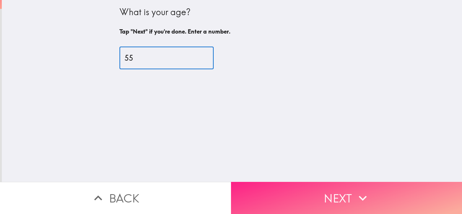
type input "55"
click at [340, 182] on button "Next" at bounding box center [346, 198] width 231 height 32
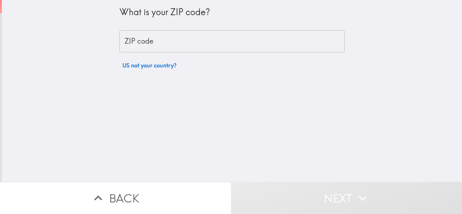
click at [317, 89] on div "What is your ZIP code? ZIP code ZIP code US not your country?" at bounding box center [232, 91] width 460 height 182
click at [217, 48] on input "ZIP code" at bounding box center [231, 41] width 225 height 22
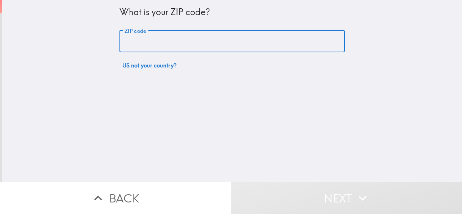
paste input "33602"
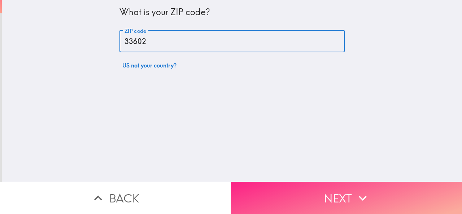
type input "33602"
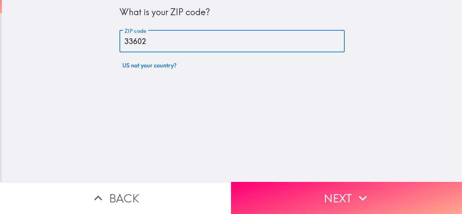
drag, startPoint x: 315, startPoint y: 194, endPoint x: 311, endPoint y: 185, distance: 9.7
click at [315, 194] on button "Next" at bounding box center [346, 198] width 231 height 32
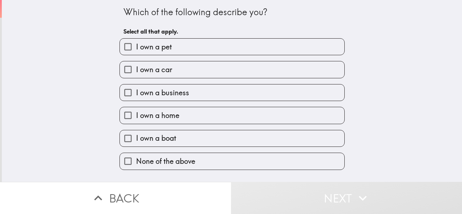
click at [195, 74] on label "I own a car" at bounding box center [232, 69] width 224 height 16
click at [136, 74] on input "I own a car" at bounding box center [128, 69] width 16 height 16
checkbox input "true"
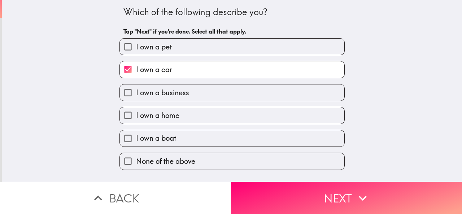
click at [183, 97] on span "I own a business" at bounding box center [162, 93] width 53 height 10
click at [136, 97] on input "I own a business" at bounding box center [128, 92] width 16 height 16
checkbox input "true"
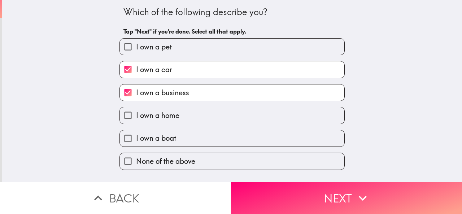
click at [174, 135] on label "I own a boat" at bounding box center [232, 138] width 224 height 16
click at [136, 135] on input "I own a boat" at bounding box center [128, 138] width 16 height 16
checkbox input "true"
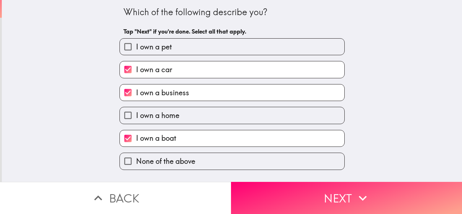
click at [185, 118] on label "I own a home" at bounding box center [232, 115] width 224 height 16
click at [136, 118] on input "I own a home" at bounding box center [128, 115] width 16 height 16
checkbox input "true"
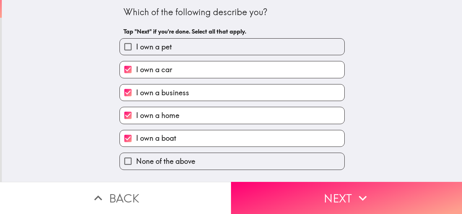
click at [181, 54] on label "I own a pet" at bounding box center [232, 47] width 224 height 16
click at [136, 54] on input "I own a pet" at bounding box center [128, 47] width 16 height 16
checkbox input "true"
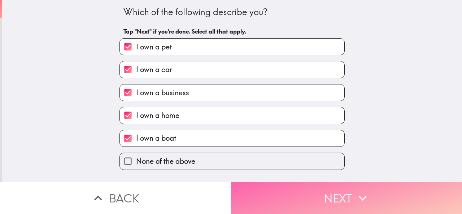
click at [286, 190] on button "Next" at bounding box center [346, 198] width 231 height 32
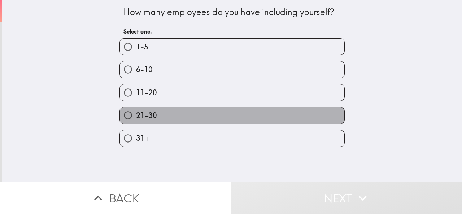
click at [171, 119] on label "21-30" at bounding box center [232, 115] width 224 height 16
click at [136, 119] on input "21-30" at bounding box center [128, 115] width 16 height 16
radio input "true"
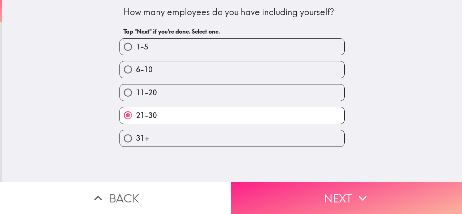
click at [302, 197] on button "Next" at bounding box center [346, 198] width 231 height 32
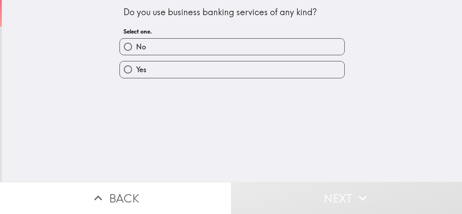
click at [188, 50] on label "No" at bounding box center [232, 47] width 224 height 16
click at [136, 50] on input "No" at bounding box center [128, 47] width 16 height 16
radio input "true"
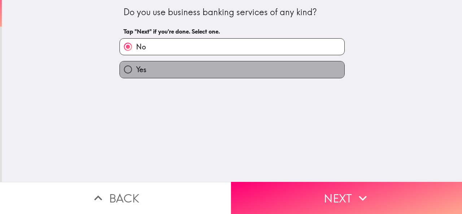
click at [244, 74] on label "Yes" at bounding box center [232, 69] width 224 height 16
click at [136, 74] on input "Yes" at bounding box center [128, 69] width 16 height 16
radio input "true"
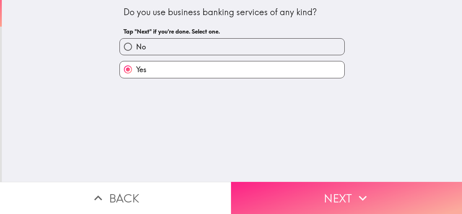
click at [306, 182] on button "Next" at bounding box center [346, 198] width 231 height 32
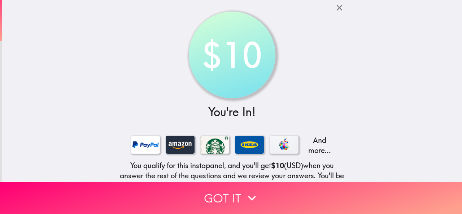
scroll to position [82, 0]
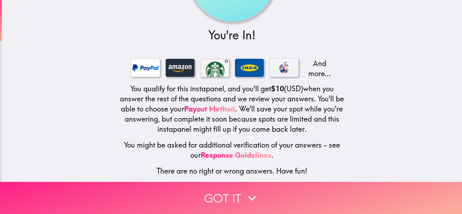
click at [233, 190] on button "Got it" at bounding box center [231, 198] width 462 height 32
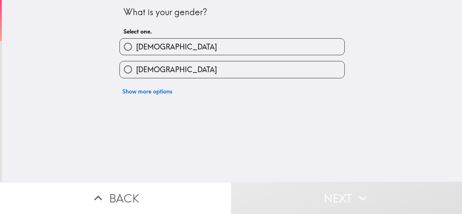
click at [192, 45] on label "[DEMOGRAPHIC_DATA]" at bounding box center [232, 47] width 224 height 16
click at [136, 45] on input "[DEMOGRAPHIC_DATA]" at bounding box center [128, 47] width 16 height 16
radio input "true"
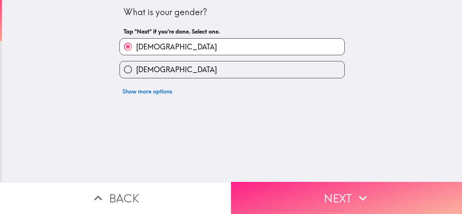
click at [276, 200] on button "Next" at bounding box center [346, 198] width 231 height 32
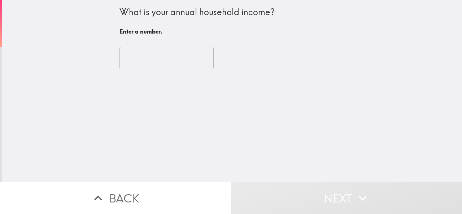
click at [153, 45] on div "​" at bounding box center [231, 58] width 225 height 40
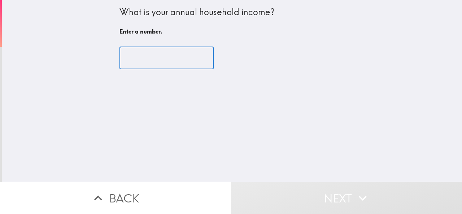
click at [145, 54] on input "number" at bounding box center [166, 58] width 94 height 22
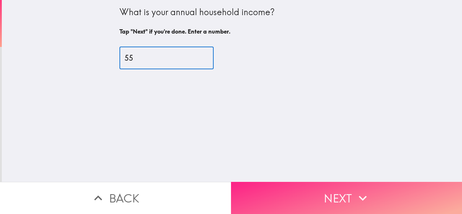
type input "55"
click at [323, 184] on button "Next" at bounding box center [346, 198] width 231 height 32
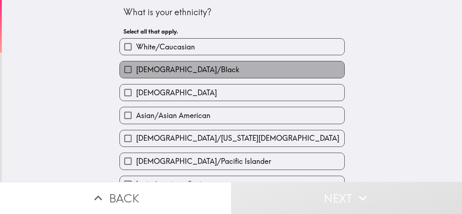
click at [226, 77] on label "[DEMOGRAPHIC_DATA]/Black" at bounding box center [232, 69] width 224 height 16
click at [136, 77] on input "[DEMOGRAPHIC_DATA]/Black" at bounding box center [128, 69] width 16 height 16
checkbox input "true"
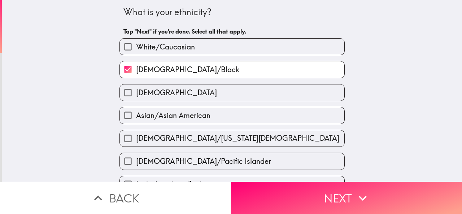
click at [192, 50] on label "White/Caucasian" at bounding box center [232, 47] width 224 height 16
click at [136, 50] on input "White/Caucasian" at bounding box center [128, 47] width 16 height 16
checkbox input "true"
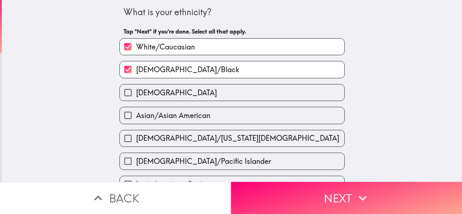
click at [188, 69] on span "[DEMOGRAPHIC_DATA]/Black" at bounding box center [187, 70] width 103 height 10
click at [136, 69] on input "[DEMOGRAPHIC_DATA]/Black" at bounding box center [128, 69] width 16 height 16
checkbox input "false"
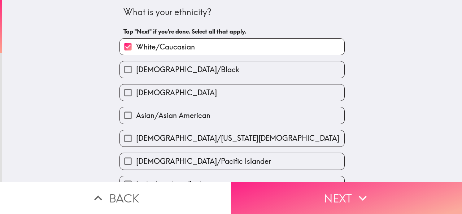
click at [312, 195] on button "Next" at bounding box center [346, 198] width 231 height 32
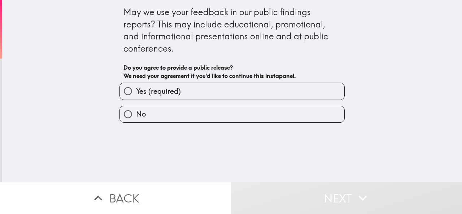
click at [234, 95] on label "Yes (required)" at bounding box center [232, 91] width 224 height 16
click at [136, 95] on input "Yes (required)" at bounding box center [128, 91] width 16 height 16
radio input "true"
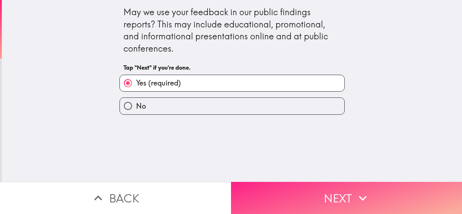
click at [321, 195] on button "Next" at bounding box center [346, 198] width 231 height 32
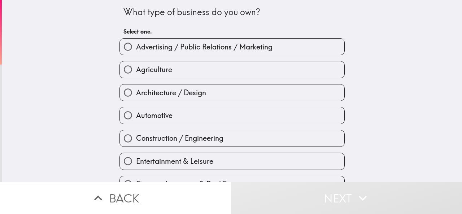
click at [177, 157] on label "Entertainment & Leisure" at bounding box center [232, 161] width 224 height 16
click at [136, 157] on input "Entertainment & Leisure" at bounding box center [128, 161] width 16 height 16
radio input "true"
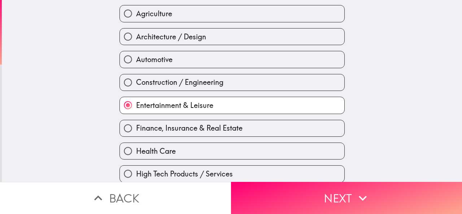
scroll to position [108, 0]
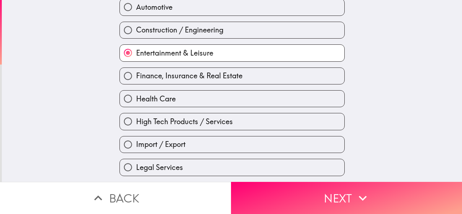
click at [211, 100] on label "Health Care" at bounding box center [232, 99] width 224 height 16
click at [136, 100] on input "Health Care" at bounding box center [128, 99] width 16 height 16
radio input "true"
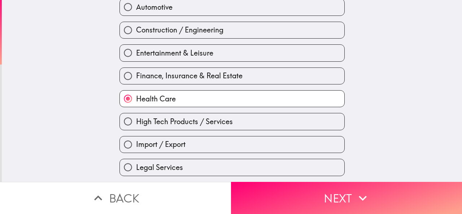
click at [205, 64] on div "Finance, Insurance & Real Estate" at bounding box center [229, 73] width 231 height 23
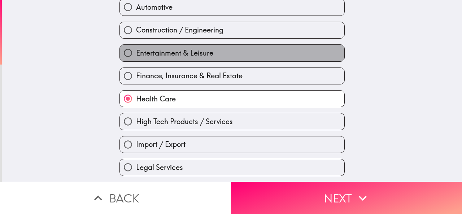
click at [211, 60] on label "Entertainment & Leisure" at bounding box center [232, 53] width 224 height 16
click at [136, 60] on input "Entertainment & Leisure" at bounding box center [128, 53] width 16 height 16
radio input "true"
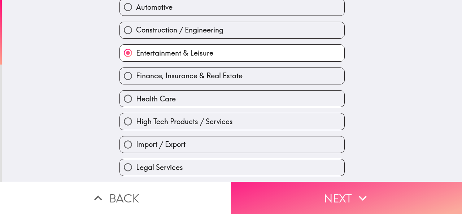
click at [299, 191] on button "Next" at bounding box center [346, 198] width 231 height 32
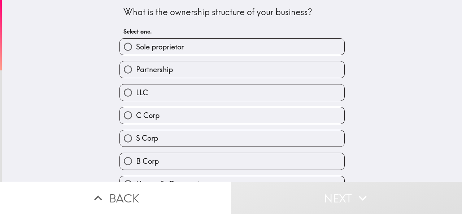
drag, startPoint x: 109, startPoint y: 3, endPoint x: 355, endPoint y: 163, distance: 293.4
click at [355, 163] on div "What is the ownership structure of your business? Select one. Sole proprietor P…" at bounding box center [232, 91] width 460 height 182
click at [159, 49] on span "Sole proprietor" at bounding box center [160, 47] width 48 height 10
click at [136, 49] on input "Sole proprietor" at bounding box center [128, 47] width 16 height 16
radio input "true"
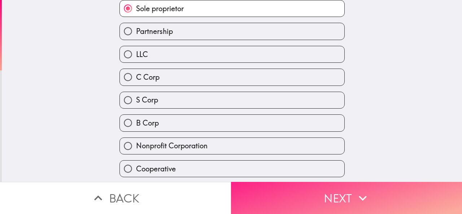
scroll to position [64, 0]
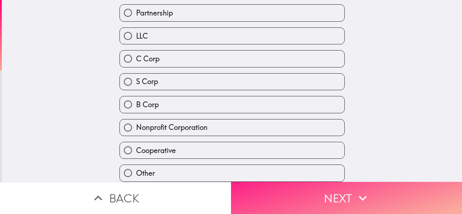
click at [304, 182] on button "Next" at bounding box center [346, 198] width 231 height 32
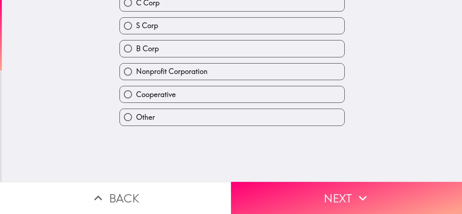
scroll to position [0, 0]
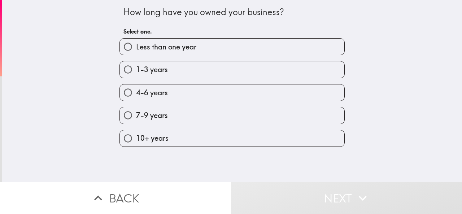
click at [160, 95] on span "4-6 years" at bounding box center [152, 93] width 32 height 10
click at [136, 95] on input "4-6 years" at bounding box center [128, 92] width 16 height 16
radio input "true"
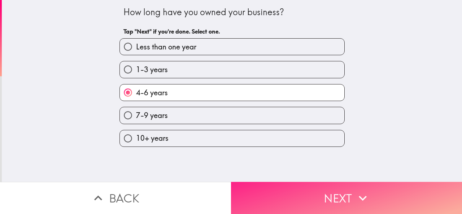
click at [297, 192] on button "Next" at bounding box center [346, 198] width 231 height 32
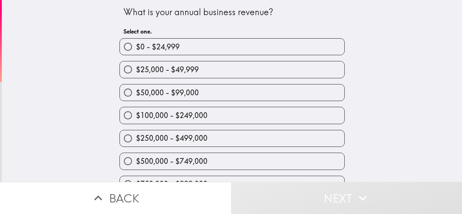
click at [169, 106] on div "$100,000 - $249,000" at bounding box center [229, 112] width 231 height 23
click at [229, 110] on label "$100,000 - $249,000" at bounding box center [232, 115] width 224 height 16
click at [136, 110] on input "$100,000 - $249,000" at bounding box center [128, 115] width 16 height 16
radio input "true"
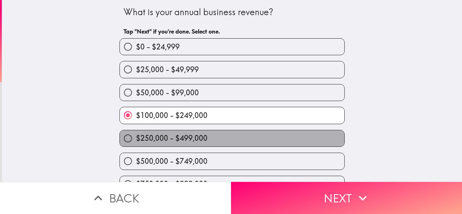
click at [222, 141] on label "$250,000 - $499,000" at bounding box center [232, 138] width 224 height 16
click at [136, 141] on input "$250,000 - $499,000" at bounding box center [128, 138] width 16 height 16
radio input "true"
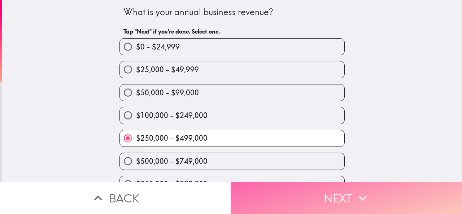
click at [294, 193] on button "Next" at bounding box center [346, 198] width 231 height 32
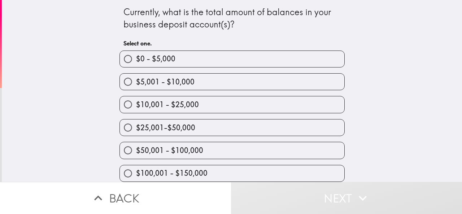
click at [180, 145] on label "$50,001 - $100,000" at bounding box center [232, 150] width 224 height 16
click at [136, 145] on input "$50,001 - $100,000" at bounding box center [128, 150] width 16 height 16
radio input "true"
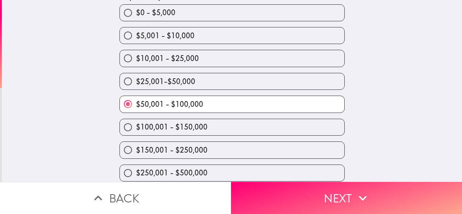
scroll to position [72, 0]
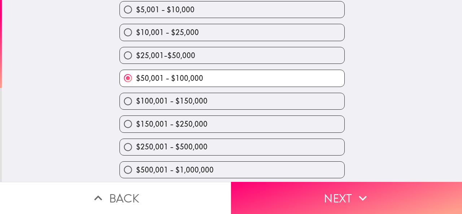
drag, startPoint x: 181, startPoint y: 128, endPoint x: 219, endPoint y: 150, distance: 43.7
click at [181, 128] on span "$150,001 - $250,000" at bounding box center [171, 124] width 71 height 10
click at [136, 128] on input "$150,001 - $250,000" at bounding box center [128, 124] width 16 height 16
radio input "true"
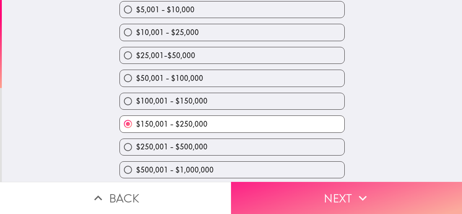
click at [346, 185] on button "Next" at bounding box center [346, 198] width 231 height 32
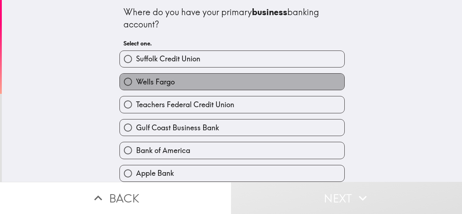
click at [187, 86] on label "Wells Fargo" at bounding box center [232, 82] width 224 height 16
click at [136, 86] on input "Wells Fargo" at bounding box center [128, 82] width 16 height 16
radio input "true"
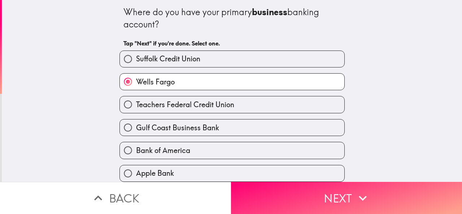
click at [171, 122] on label "Gulf Coast Business Bank" at bounding box center [232, 127] width 224 height 16
click at [136, 122] on input "Gulf Coast Business Bank" at bounding box center [128, 127] width 16 height 16
radio input "true"
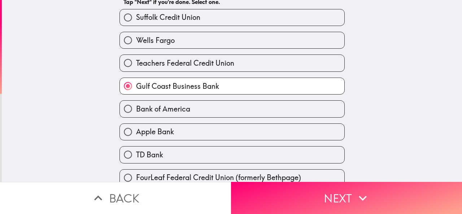
scroll to position [72, 0]
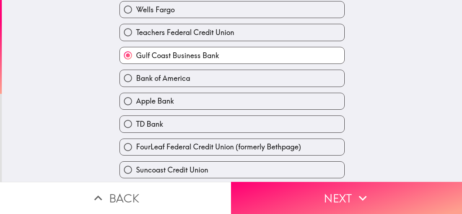
click at [179, 82] on span "Bank of America" at bounding box center [163, 78] width 54 height 10
click at [136, 82] on input "Bank of America" at bounding box center [128, 78] width 16 height 16
radio input "true"
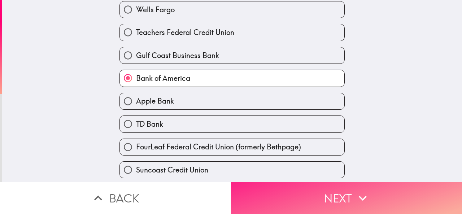
click at [296, 188] on button "Next" at bounding box center [346, 198] width 231 height 32
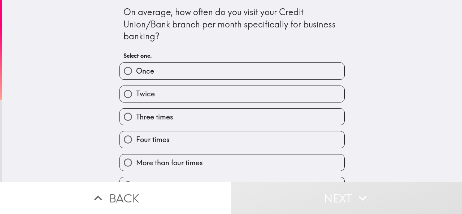
click at [175, 105] on div "Three times" at bounding box center [229, 113] width 231 height 23
click at [190, 112] on label "Three times" at bounding box center [232, 117] width 224 height 16
click at [136, 112] on input "Three times" at bounding box center [128, 117] width 16 height 16
radio input "true"
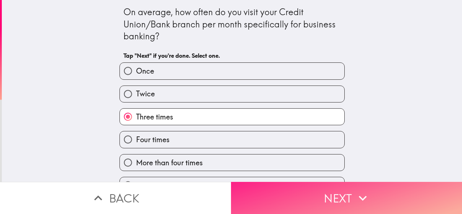
click at [328, 206] on button "Next" at bounding box center [346, 198] width 231 height 32
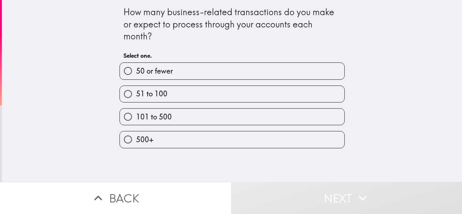
click at [202, 96] on label "51 to 100" at bounding box center [232, 94] width 224 height 16
click at [136, 96] on input "51 to 100" at bounding box center [128, 94] width 16 height 16
radio input "true"
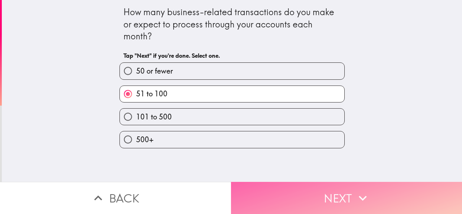
click at [299, 184] on button "Next" at bounding box center [346, 198] width 231 height 32
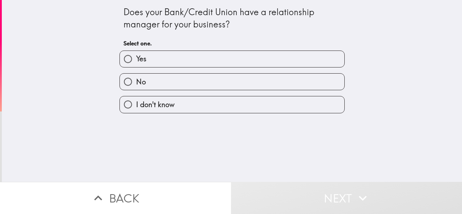
click at [174, 58] on label "Yes" at bounding box center [232, 59] width 224 height 16
click at [136, 58] on input "Yes" at bounding box center [128, 59] width 16 height 16
radio input "true"
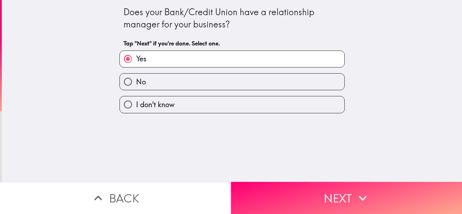
click at [294, 176] on div "Does your Bank/Credit Union have a relationship manager for your business? Tap …" at bounding box center [232, 91] width 460 height 182
click at [239, 88] on label "No" at bounding box center [232, 82] width 224 height 16
click at [136, 88] on input "No" at bounding box center [128, 82] width 16 height 16
radio input "true"
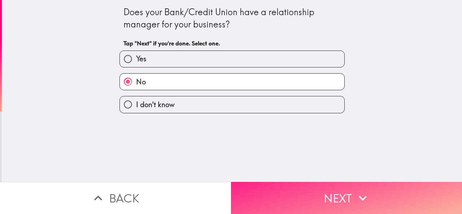
click at [310, 183] on button "Next" at bounding box center [346, 198] width 231 height 32
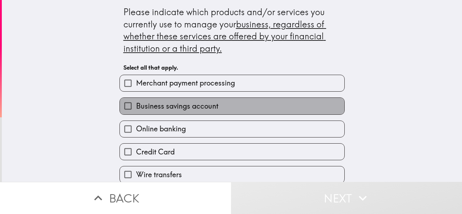
click at [180, 107] on span "Business savings account" at bounding box center [177, 106] width 82 height 10
click at [136, 107] on input "Business savings account" at bounding box center [128, 106] width 16 height 16
checkbox input "true"
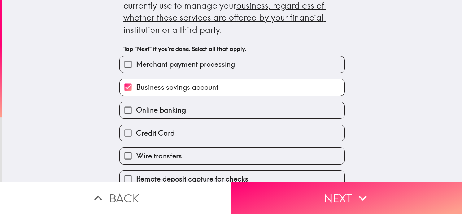
scroll to position [72, 0]
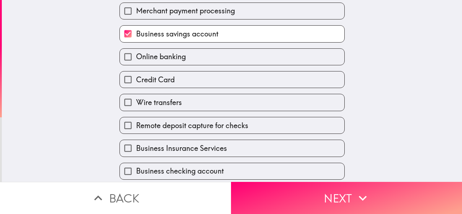
click at [169, 73] on label "Credit Card" at bounding box center [232, 79] width 224 height 16
click at [136, 73] on input "Credit Card" at bounding box center [128, 79] width 16 height 16
checkbox input "true"
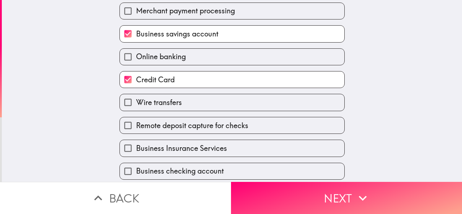
click at [164, 124] on span "Remote deposit capture for checks" at bounding box center [192, 125] width 112 height 10
click at [136, 124] on input "Remote deposit capture for checks" at bounding box center [128, 125] width 16 height 16
checkbox input "true"
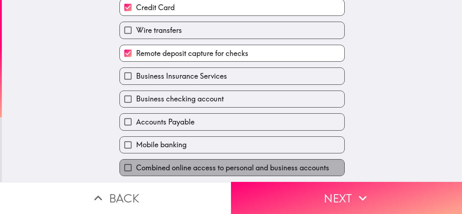
click at [291, 173] on span "Combined online access to personal and business accounts" at bounding box center [232, 168] width 193 height 10
click at [136, 175] on input "Combined online access to personal and business accounts" at bounding box center [128, 167] width 16 height 16
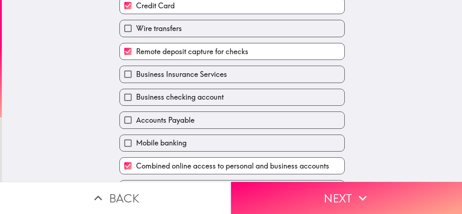
click at [176, 165] on span "Combined online access to personal and business accounts" at bounding box center [232, 166] width 193 height 10
click at [136, 165] on input "Combined online access to personal and business accounts" at bounding box center [128, 166] width 16 height 16
checkbox input "false"
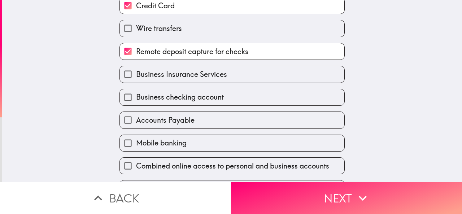
click at [184, 114] on label "Accounts Payable" at bounding box center [232, 120] width 224 height 16
click at [136, 114] on input "Accounts Payable" at bounding box center [128, 120] width 16 height 16
checkbox input "true"
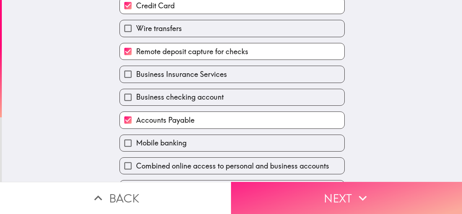
click at [316, 206] on button "Next" at bounding box center [346, 198] width 231 height 32
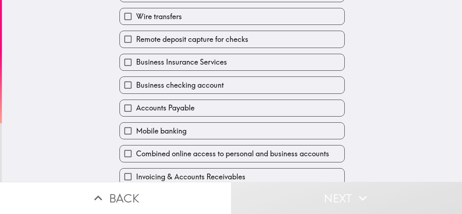
click at [191, 98] on div "Accounts Payable" at bounding box center [229, 105] width 231 height 23
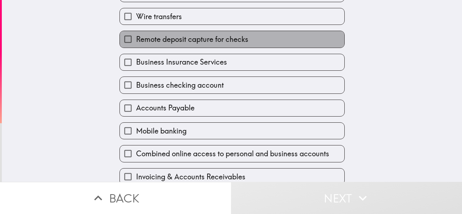
click at [190, 47] on label "Remote deposit capture for checks" at bounding box center [232, 39] width 224 height 16
click at [136, 47] on input "Remote deposit capture for checks" at bounding box center [128, 39] width 16 height 16
checkbox input "true"
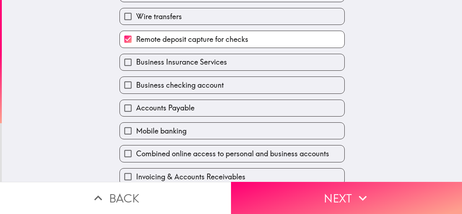
click at [182, 86] on span "Business checking account" at bounding box center [180, 85] width 88 height 10
click at [136, 86] on input "Business checking account" at bounding box center [128, 85] width 16 height 16
checkbox input "true"
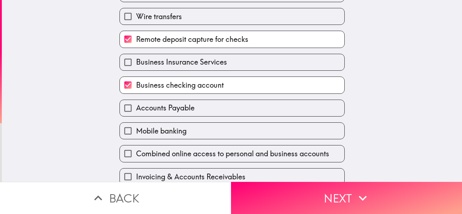
click at [171, 124] on div "Mobile banking" at bounding box center [229, 128] width 231 height 23
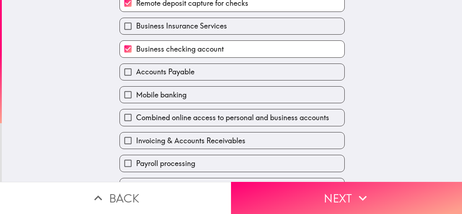
click at [197, 101] on label "Mobile banking" at bounding box center [232, 95] width 224 height 16
click at [136, 101] on input "Mobile banking" at bounding box center [128, 95] width 16 height 16
checkbox input "true"
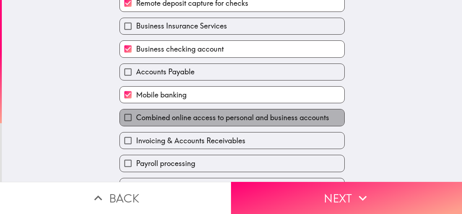
click at [237, 126] on label "Combined online access to personal and business accounts" at bounding box center [232, 117] width 224 height 16
click at [136, 126] on input "Combined online access to personal and business accounts" at bounding box center [128, 117] width 16 height 16
checkbox input "true"
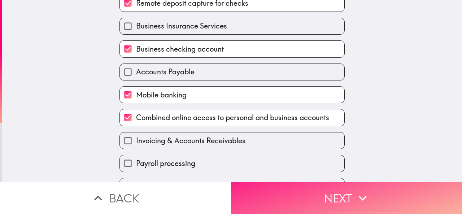
click at [324, 189] on button "Next" at bounding box center [346, 198] width 231 height 32
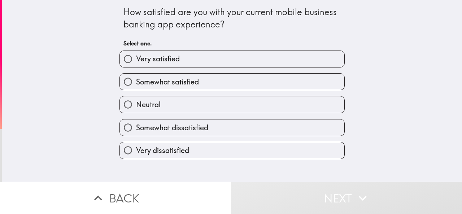
click at [199, 85] on label "Somewhat satisfied" at bounding box center [232, 82] width 224 height 16
click at [136, 85] on input "Somewhat satisfied" at bounding box center [128, 82] width 16 height 16
radio input "true"
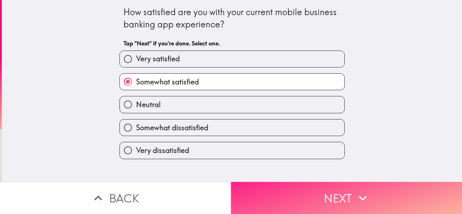
click at [299, 186] on button "Next" at bounding box center [346, 198] width 231 height 32
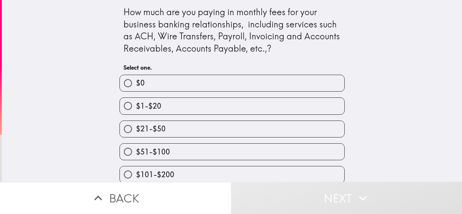
click at [167, 152] on label "$51-$100" at bounding box center [232, 152] width 224 height 16
click at [136, 152] on input "$51-$100" at bounding box center [128, 152] width 16 height 16
radio input "true"
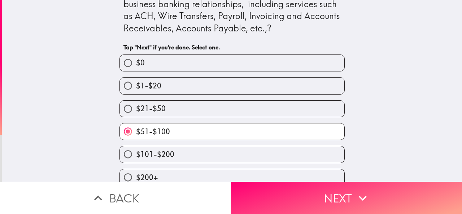
scroll to position [31, 0]
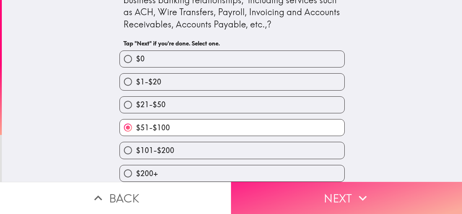
click at [304, 193] on button "Next" at bounding box center [346, 198] width 231 height 32
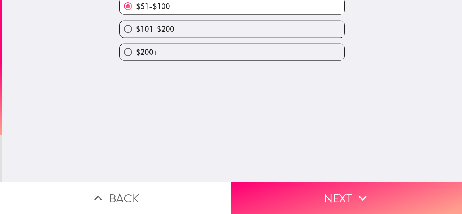
scroll to position [0, 0]
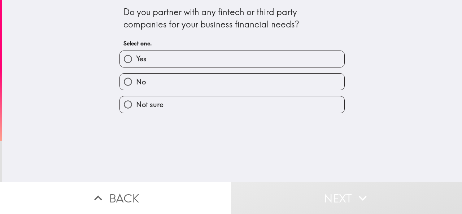
click at [174, 62] on label "Yes" at bounding box center [232, 59] width 224 height 16
click at [136, 62] on input "Yes" at bounding box center [128, 59] width 16 height 16
radio input "true"
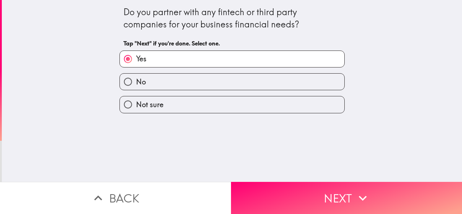
click at [180, 84] on label "No" at bounding box center [232, 82] width 224 height 16
click at [136, 84] on input "No" at bounding box center [128, 82] width 16 height 16
radio input "true"
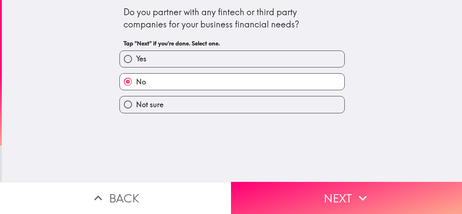
click at [195, 68] on div "No" at bounding box center [229, 78] width 231 height 23
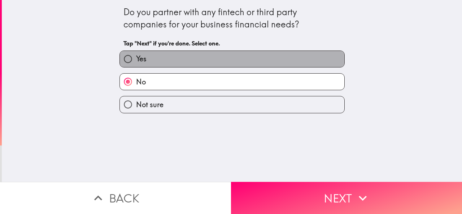
click at [227, 61] on label "Yes" at bounding box center [232, 59] width 224 height 16
click at [136, 61] on input "Yes" at bounding box center [128, 59] width 16 height 16
radio input "true"
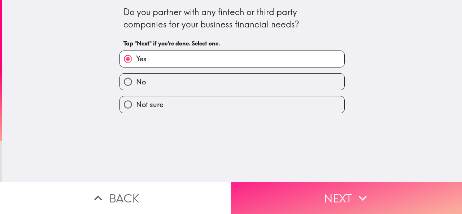
click at [306, 196] on button "Next" at bounding box center [346, 198] width 231 height 32
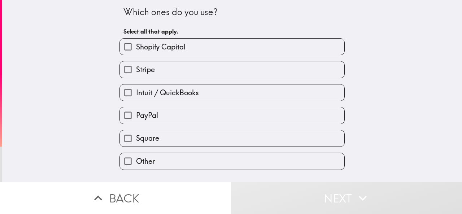
click at [172, 115] on label "PayPal" at bounding box center [232, 115] width 224 height 16
click at [136, 115] on input "PayPal" at bounding box center [128, 115] width 16 height 16
checkbox input "true"
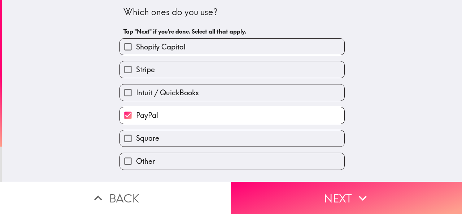
click at [180, 43] on span "Shopify Capital" at bounding box center [160, 47] width 49 height 10
click at [136, 43] on input "Shopify Capital" at bounding box center [128, 47] width 16 height 16
checkbox input "true"
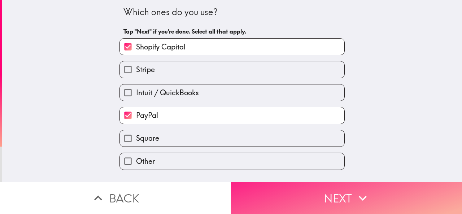
click at [297, 188] on button "Next" at bounding box center [346, 198] width 231 height 32
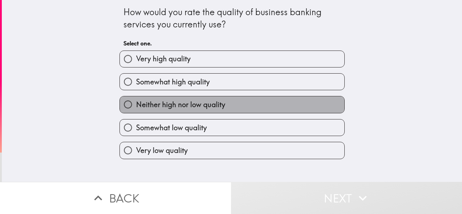
drag, startPoint x: 190, startPoint y: 100, endPoint x: 210, endPoint y: 124, distance: 31.0
click at [190, 100] on label "Neither high nor low quality" at bounding box center [232, 104] width 224 height 16
click at [136, 100] on input "Neither high nor low quality" at bounding box center [128, 104] width 16 height 16
radio input "true"
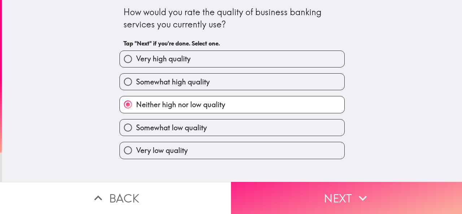
click at [304, 191] on button "Next" at bounding box center [346, 198] width 231 height 32
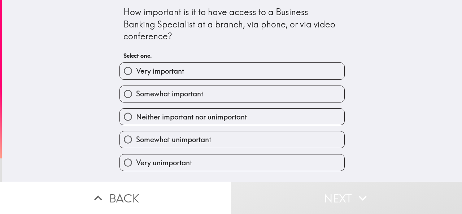
click at [184, 140] on span "Somewhat unimportant" at bounding box center [173, 140] width 75 height 10
click at [136, 140] on input "Somewhat unimportant" at bounding box center [128, 139] width 16 height 16
radio input "true"
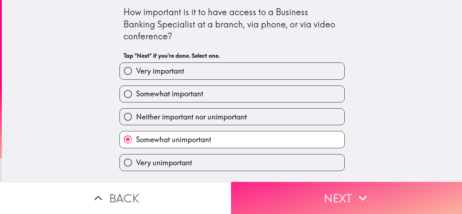
click at [296, 203] on button "Next" at bounding box center [346, 198] width 231 height 32
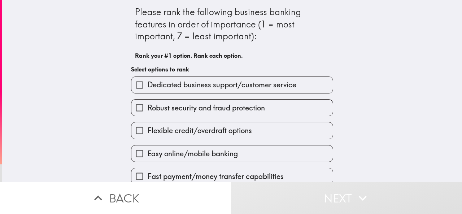
drag, startPoint x: 351, startPoint y: 36, endPoint x: 338, endPoint y: 62, distance: 29.2
click at [351, 36] on div "Please rank the following business banking features in order of importance (1 =…" at bounding box center [232, 91] width 460 height 182
click at [210, 107] on span "Robust security and fraud protection" at bounding box center [206, 108] width 117 height 10
click at [148, 107] on input "Robust security and fraud protection" at bounding box center [139, 108] width 16 height 16
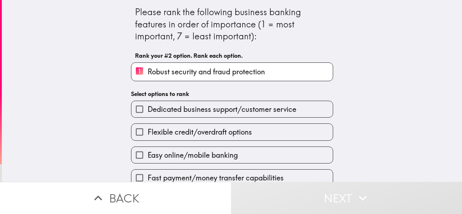
click at [192, 139] on label "Flexible credit/overdraft options" at bounding box center [231, 132] width 201 height 16
click at [148, 139] on input "Flexible credit/overdraft options" at bounding box center [139, 132] width 16 height 16
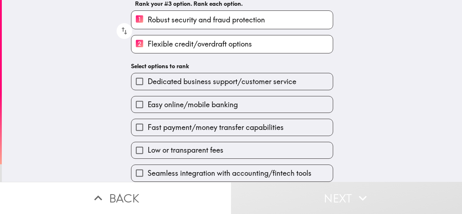
click at [224, 119] on label "Fast payment/money transfer capabilities" at bounding box center [231, 127] width 201 height 16
click at [148, 119] on input "Fast payment/money transfer capabilities" at bounding box center [139, 127] width 16 height 16
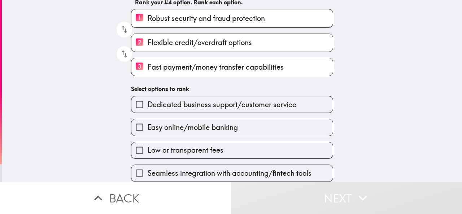
scroll to position [60, 0]
click at [197, 145] on span "Low or transparent fees" at bounding box center [186, 150] width 76 height 10
click at [148, 145] on input "Low or transparent fees" at bounding box center [139, 150] width 16 height 16
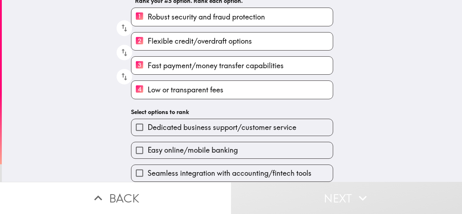
click at [198, 130] on label "Dedicated business support/customer service" at bounding box center [231, 127] width 201 height 16
click at [148, 130] on input "Dedicated business support/customer service" at bounding box center [139, 127] width 16 height 16
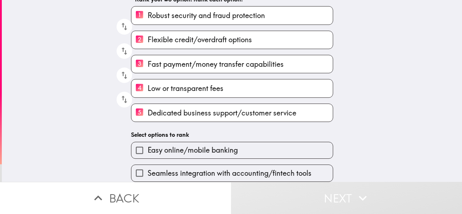
click at [189, 168] on span "Seamless integration with accounting/fintech tools" at bounding box center [230, 173] width 164 height 10
click at [148, 166] on input "Seamless integration with accounting/fintech tools" at bounding box center [139, 173] width 16 height 16
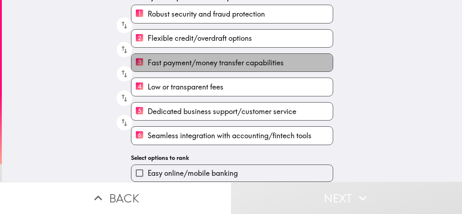
click at [208, 58] on span "Fast payment/money transfer capabilities" at bounding box center [216, 63] width 136 height 10
click at [148, 54] on input "3 Fast payment/money transfer capabilities" at bounding box center [139, 63] width 16 height 18
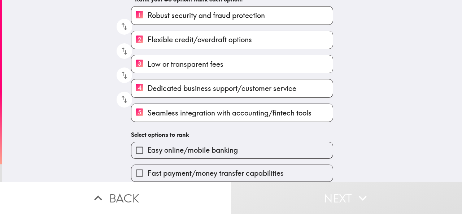
click at [168, 148] on span "Easy online/mobile banking" at bounding box center [193, 150] width 90 height 10
click at [148, 148] on input "Easy online/mobile banking" at bounding box center [139, 150] width 16 height 16
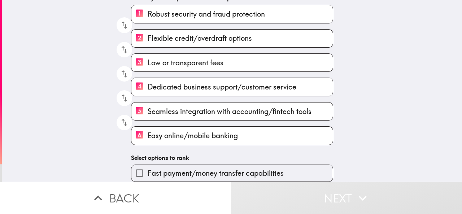
click at [174, 168] on span "Fast payment/money transfer capabilities" at bounding box center [216, 173] width 136 height 10
click at [148, 165] on input "Fast payment/money transfer capabilities" at bounding box center [139, 173] width 16 height 16
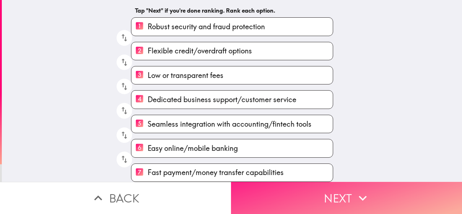
click at [286, 197] on button "Next" at bounding box center [346, 198] width 231 height 32
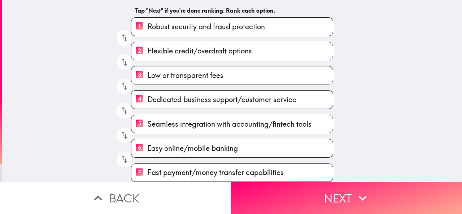
scroll to position [0, 0]
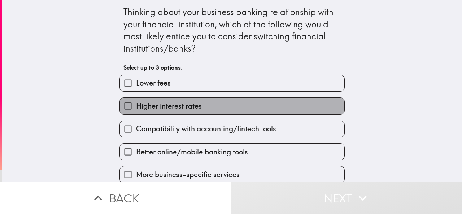
click at [187, 104] on span "Higher interest rates" at bounding box center [169, 106] width 66 height 10
click at [136, 104] on input "Higher interest rates" at bounding box center [128, 106] width 16 height 16
checkbox input "true"
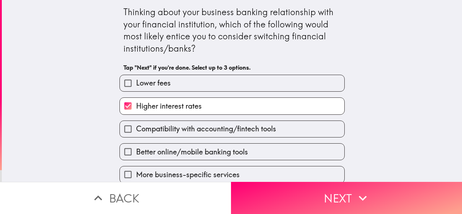
scroll to position [72, 0]
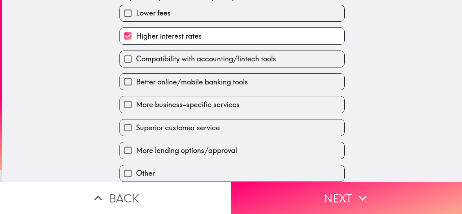
click at [190, 103] on span "More business-specific services" at bounding box center [188, 105] width 104 height 10
click at [136, 103] on input "More business-specific services" at bounding box center [128, 104] width 16 height 16
checkbox input "true"
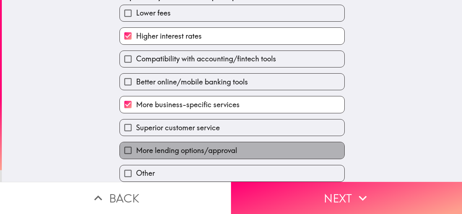
click at [175, 143] on label "More lending options/approval" at bounding box center [232, 150] width 224 height 16
click at [136, 143] on input "More lending options/approval" at bounding box center [128, 150] width 16 height 16
checkbox input "true"
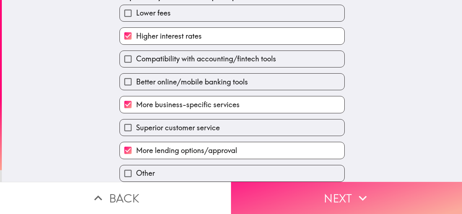
click at [304, 189] on button "Next" at bounding box center [346, 198] width 231 height 32
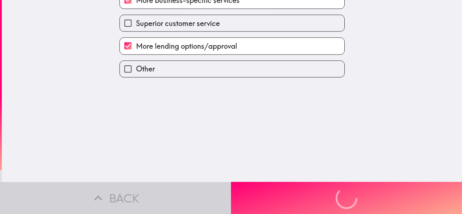
scroll to position [0, 0]
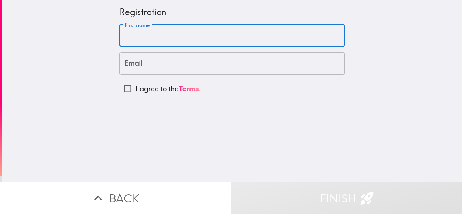
click at [151, 38] on input "First name" at bounding box center [231, 36] width 225 height 22
click at [146, 42] on input "First name" at bounding box center [231, 36] width 225 height 22
paste input "Hao"
type input "Hao"
click at [141, 65] on input "Email" at bounding box center [231, 63] width 225 height 22
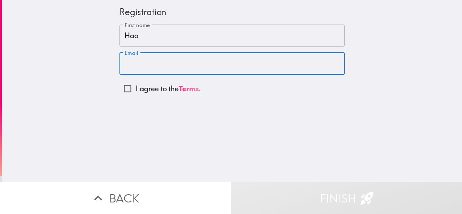
paste input "[EMAIL_ADDRESS][DOMAIN_NAME]"
type input "[EMAIL_ADDRESS][DOMAIN_NAME]"
click at [123, 88] on input "I agree to the Terms ." at bounding box center [127, 88] width 16 height 16
checkbox input "true"
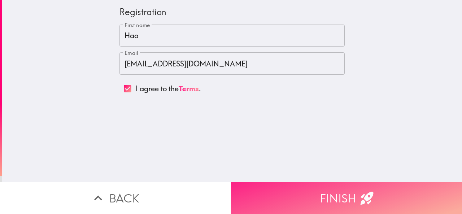
click at [326, 202] on button "Finish" at bounding box center [346, 198] width 231 height 32
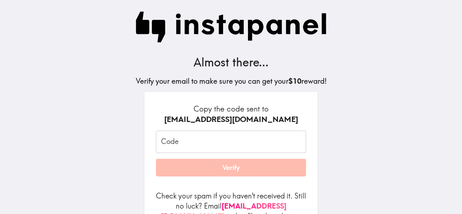
click at [224, 143] on input "Code" at bounding box center [231, 142] width 150 height 22
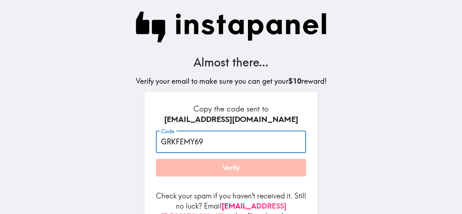
click at [174, 139] on input "GRKFEMY69" at bounding box center [231, 142] width 150 height 22
drag, startPoint x: 187, startPoint y: 141, endPoint x: 174, endPoint y: 141, distance: 13.3
click at [174, 141] on input "GRkFEMY69" at bounding box center [231, 142] width 150 height 22
click at [206, 147] on input "GRkfemY69" at bounding box center [231, 142] width 150 height 22
type input "GRkfemY69"
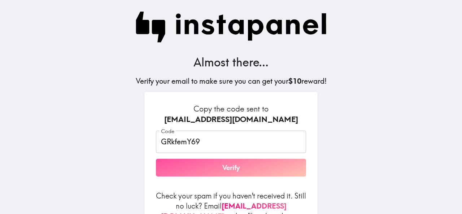
click at [219, 168] on button "Verify" at bounding box center [231, 168] width 150 height 18
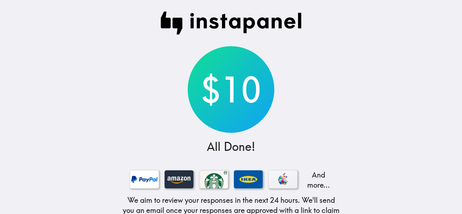
click at [310, 132] on div "$10 All Done! And more... We aim to review your responses in the next 24 hours.…" at bounding box center [230, 136] width 231 height 273
